Goal: Information Seeking & Learning: Check status

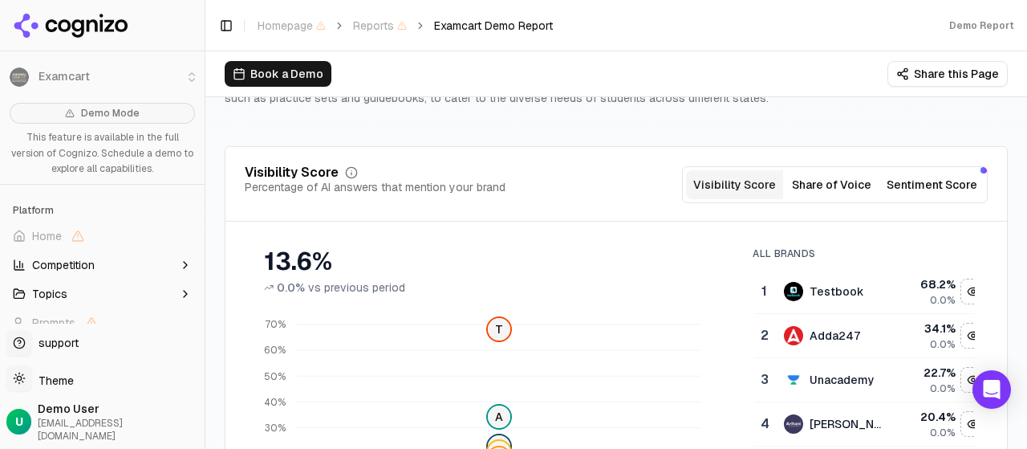
click at [942, 177] on button "Sentiment Score" at bounding box center [932, 184] width 104 height 29
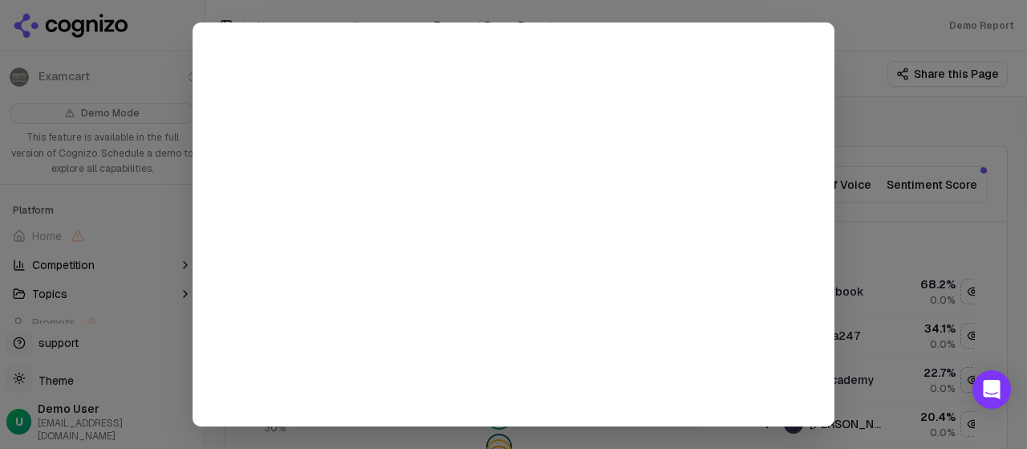
click at [966, 148] on div at bounding box center [513, 224] width 1027 height 449
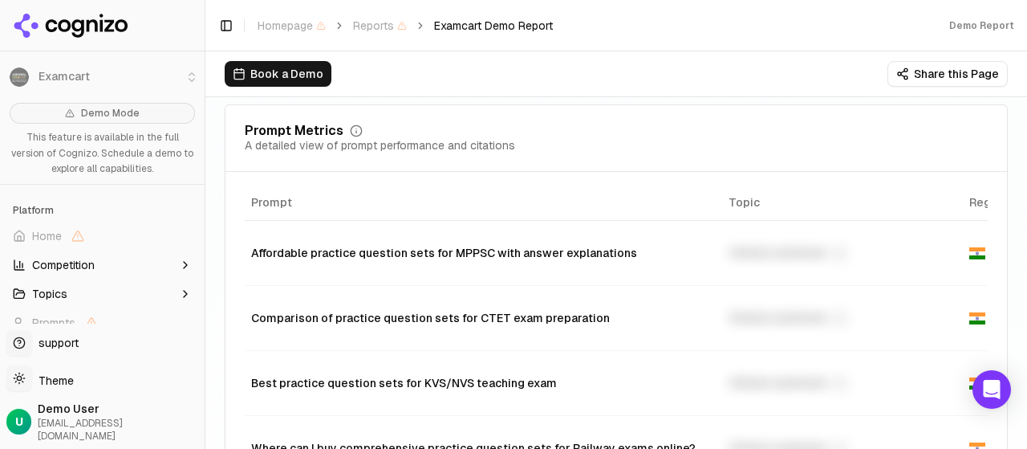
scroll to position [1124, 0]
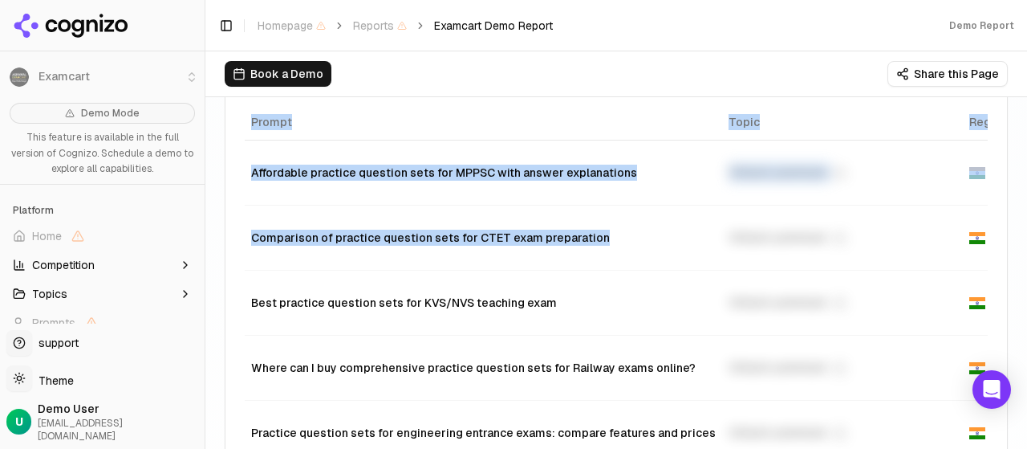
drag, startPoint x: 610, startPoint y: 227, endPoint x: 214, endPoint y: 250, distance: 396.3
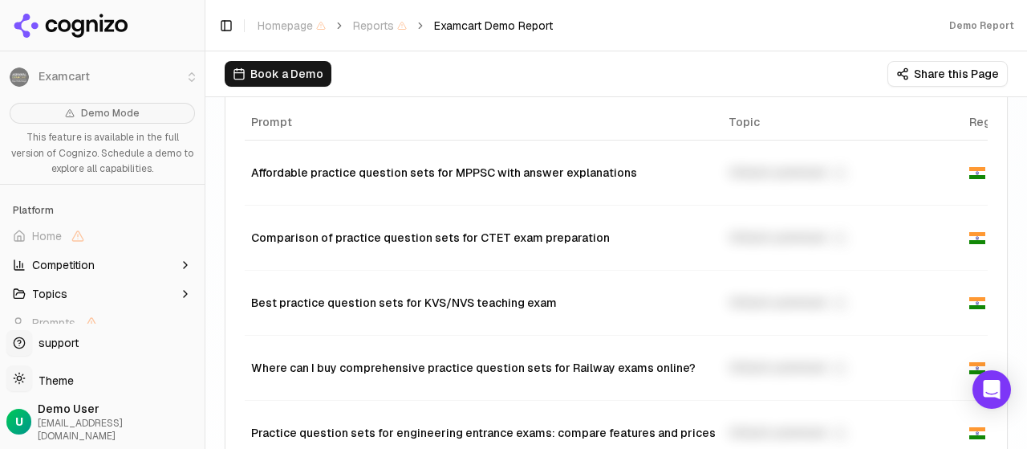
click at [732, 56] on div "Book a Demo Share this Page" at bounding box center [616, 73] width 822 height 45
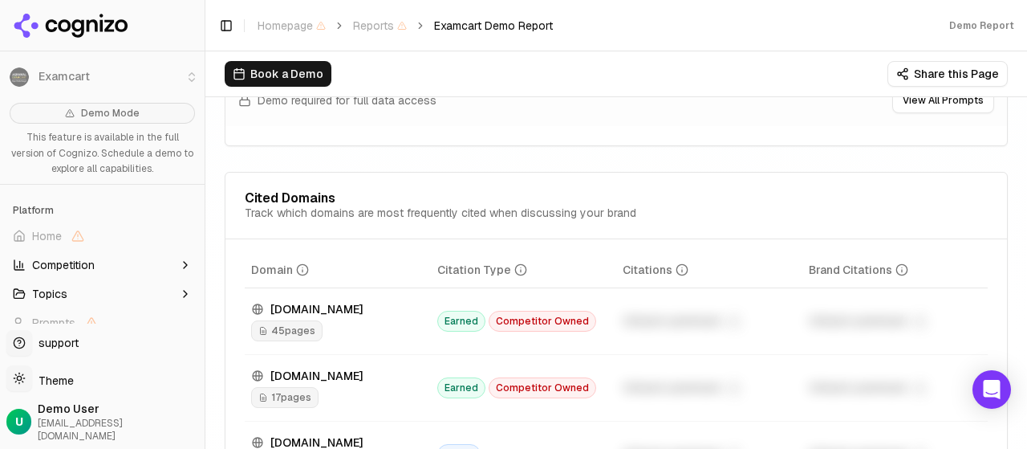
scroll to position [1605, 0]
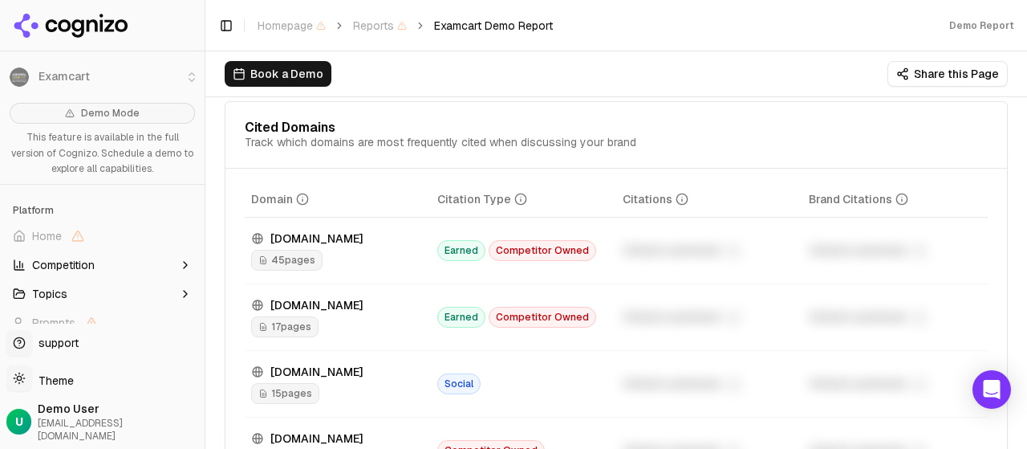
drag, startPoint x: 406, startPoint y: 264, endPoint x: 876, endPoint y: 263, distance: 470.3
click at [743, 263] on tr "[DOMAIN_NAME] 45 pages Earned Competitor Owned Unlock premium Unlock premium" at bounding box center [616, 250] width 743 height 67
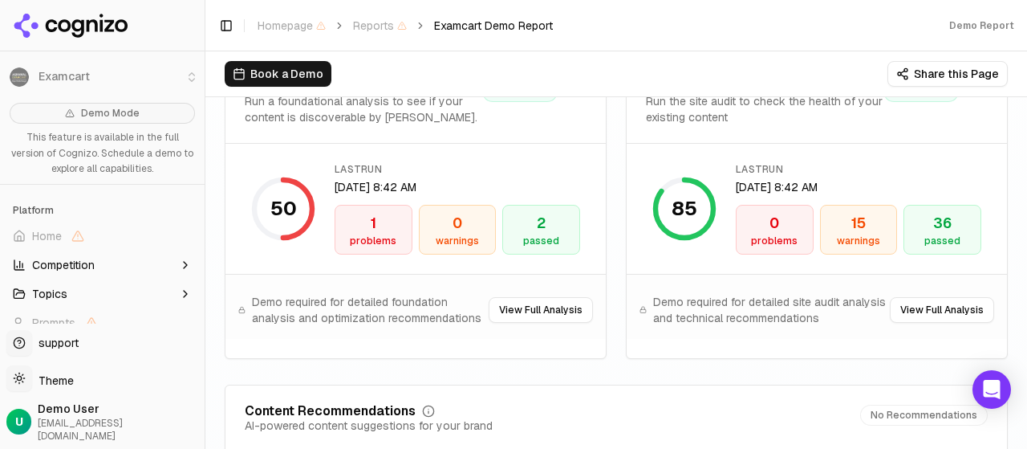
scroll to position [2113, 0]
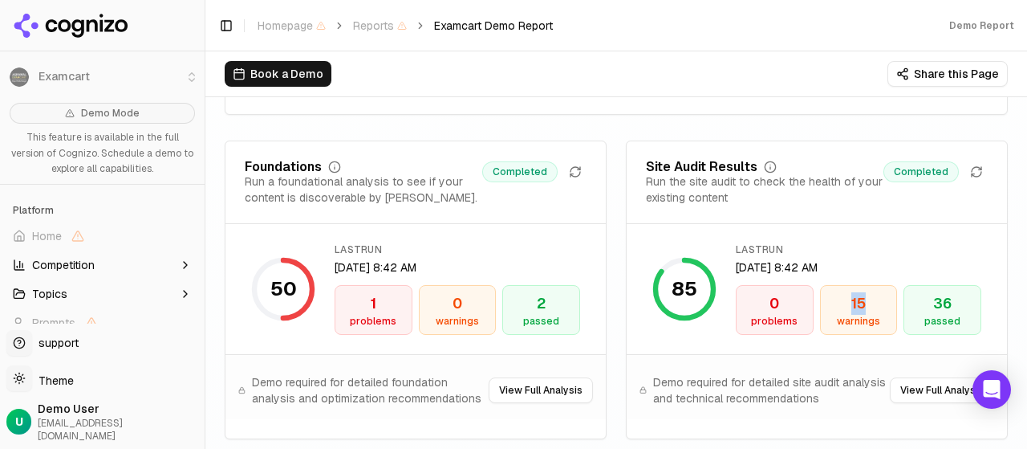
drag, startPoint x: 843, startPoint y: 299, endPoint x: 884, endPoint y: 283, distance: 44.7
click at [884, 283] on div "lastRun [DATE] 8:42 AM 0 problems 15 warnings 36 passed" at bounding box center [859, 288] width 246 height 91
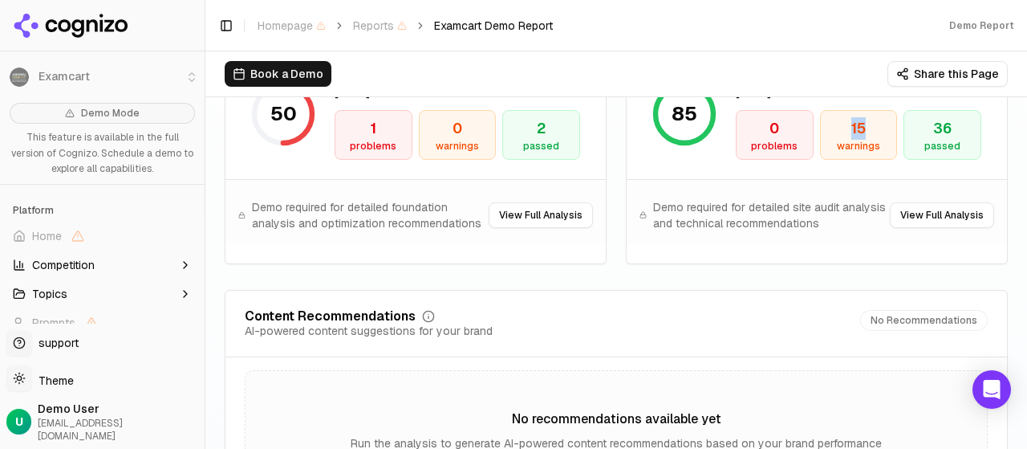
scroll to position [2112, 0]
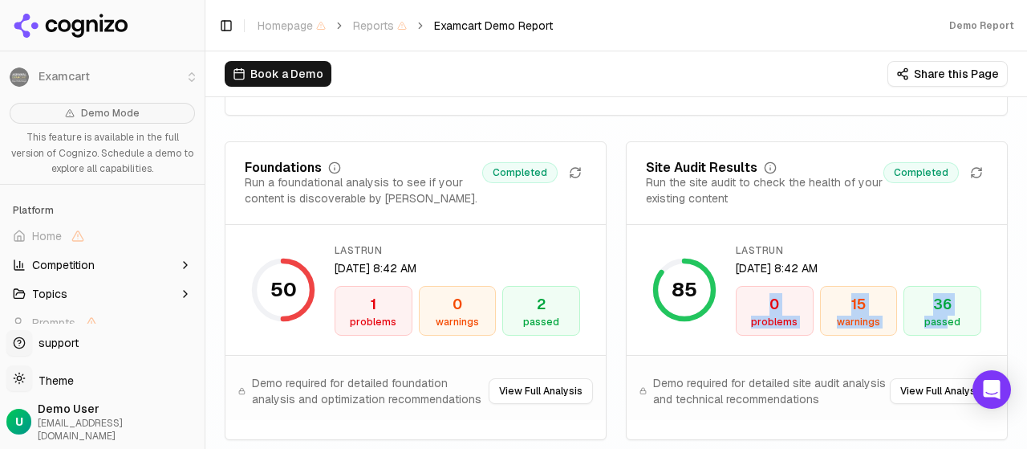
drag, startPoint x: 901, startPoint y: 311, endPoint x: 734, endPoint y: 308, distance: 167.7
click at [736, 308] on div "0 problems 15 warnings 36 passed" at bounding box center [859, 311] width 246 height 50
click at [836, 295] on div "15" at bounding box center [858, 304] width 63 height 22
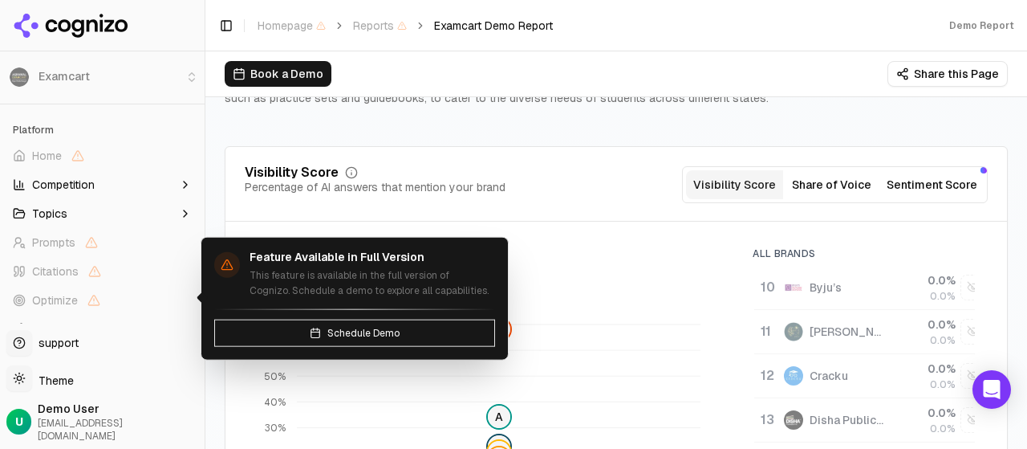
scroll to position [91, 0]
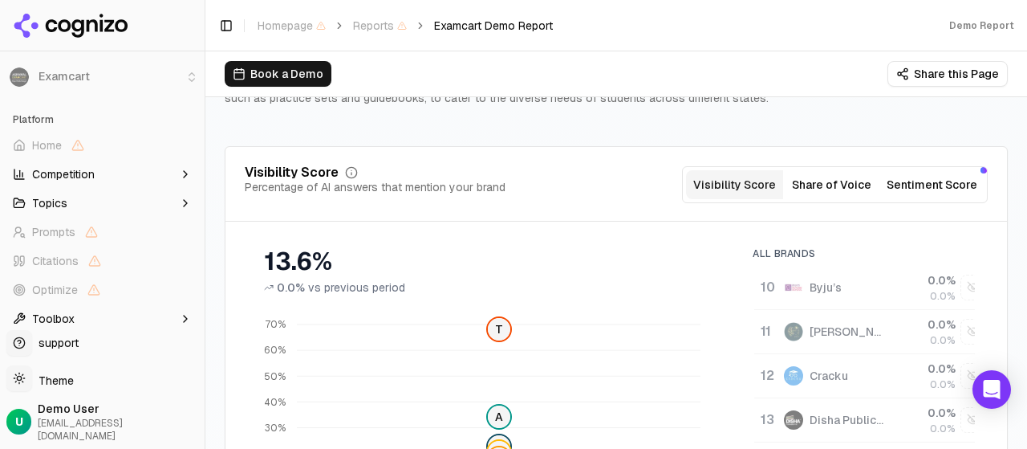
click at [128, 323] on button "Toolbox" at bounding box center [102, 319] width 192 height 26
